Goal: Task Accomplishment & Management: Use online tool/utility

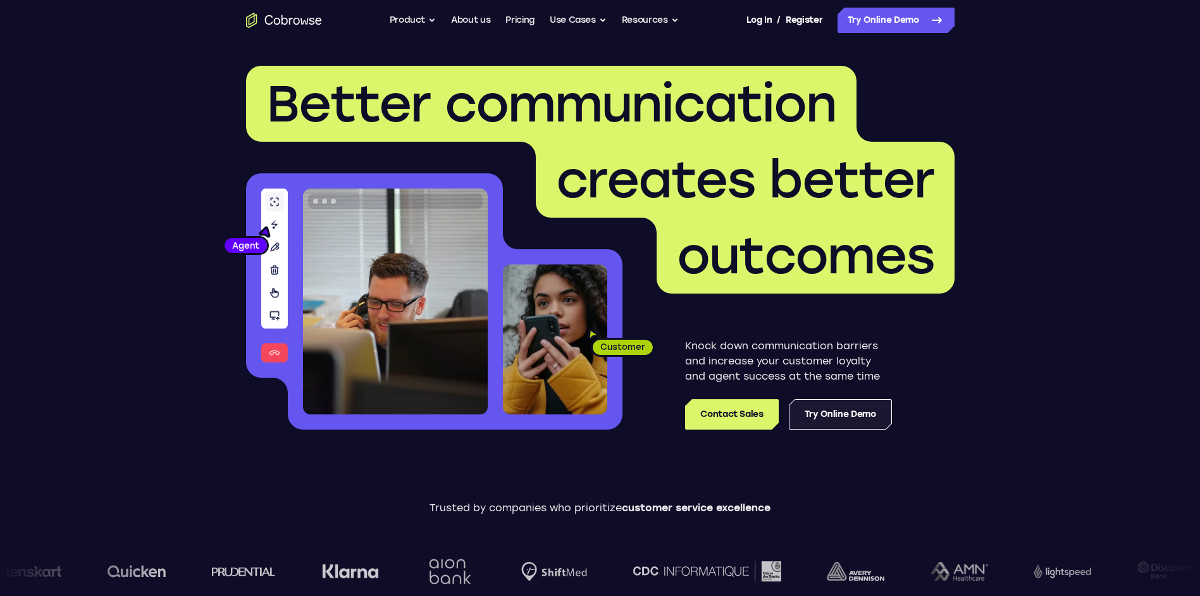
click at [835, 415] on link "Try Online Demo" at bounding box center [840, 414] width 103 height 30
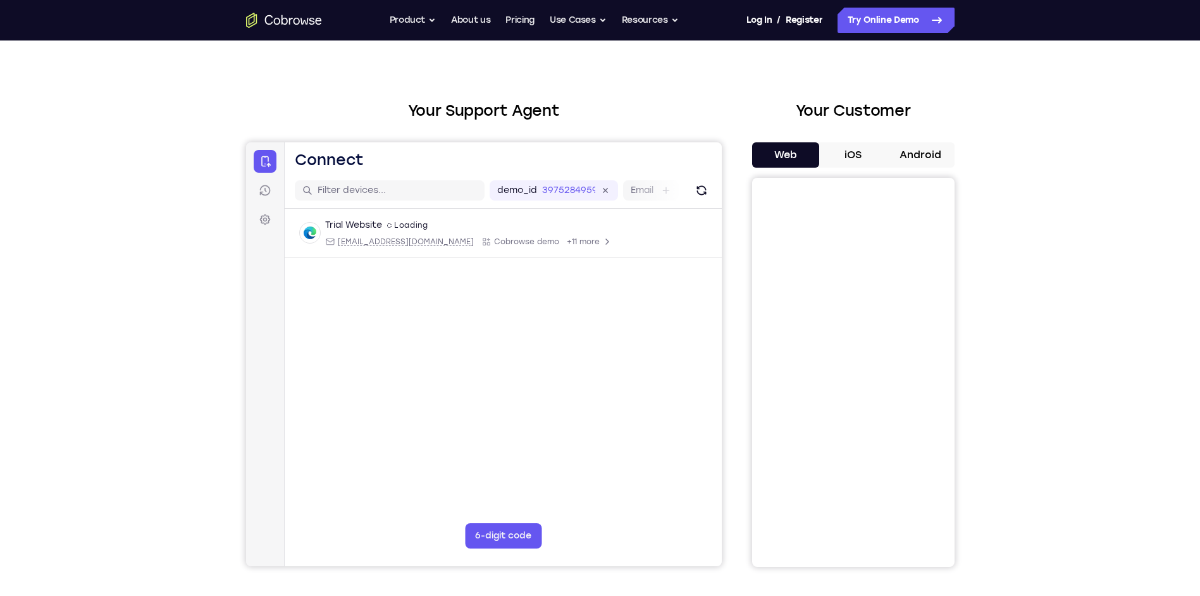
scroll to position [23, 0]
click at [855, 153] on button "iOS" at bounding box center [853, 154] width 68 height 25
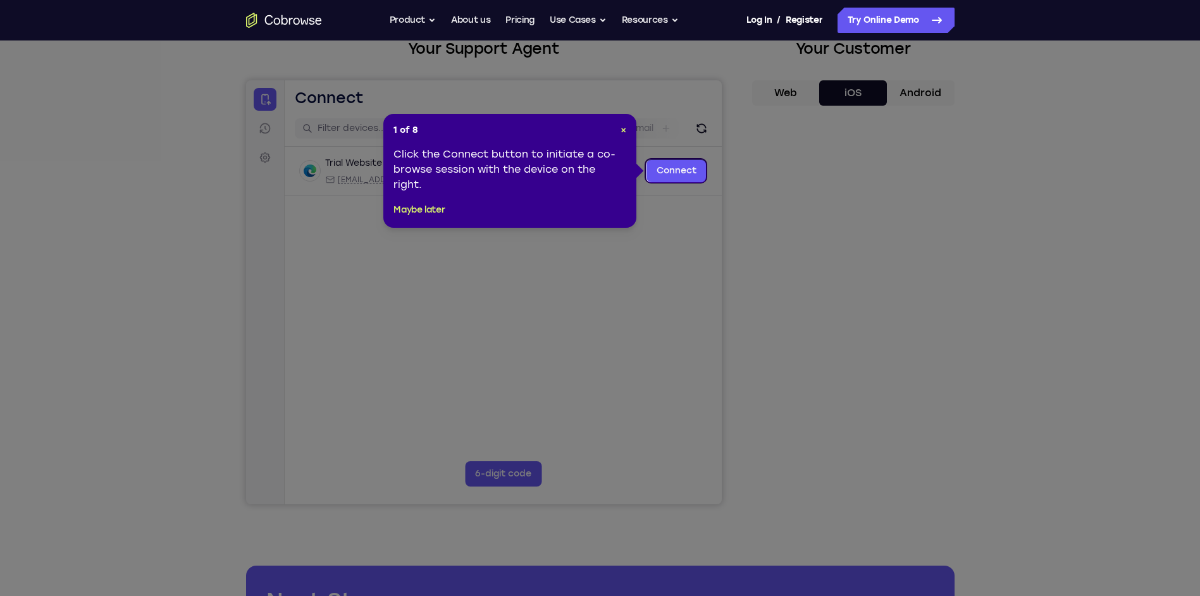
scroll to position [83, 0]
click at [823, 280] on icon at bounding box center [604, 298] width 1209 height 596
click at [832, 332] on icon at bounding box center [604, 298] width 1209 height 596
click at [837, 312] on icon at bounding box center [604, 298] width 1209 height 596
